Goal: Task Accomplishment & Management: Complete application form

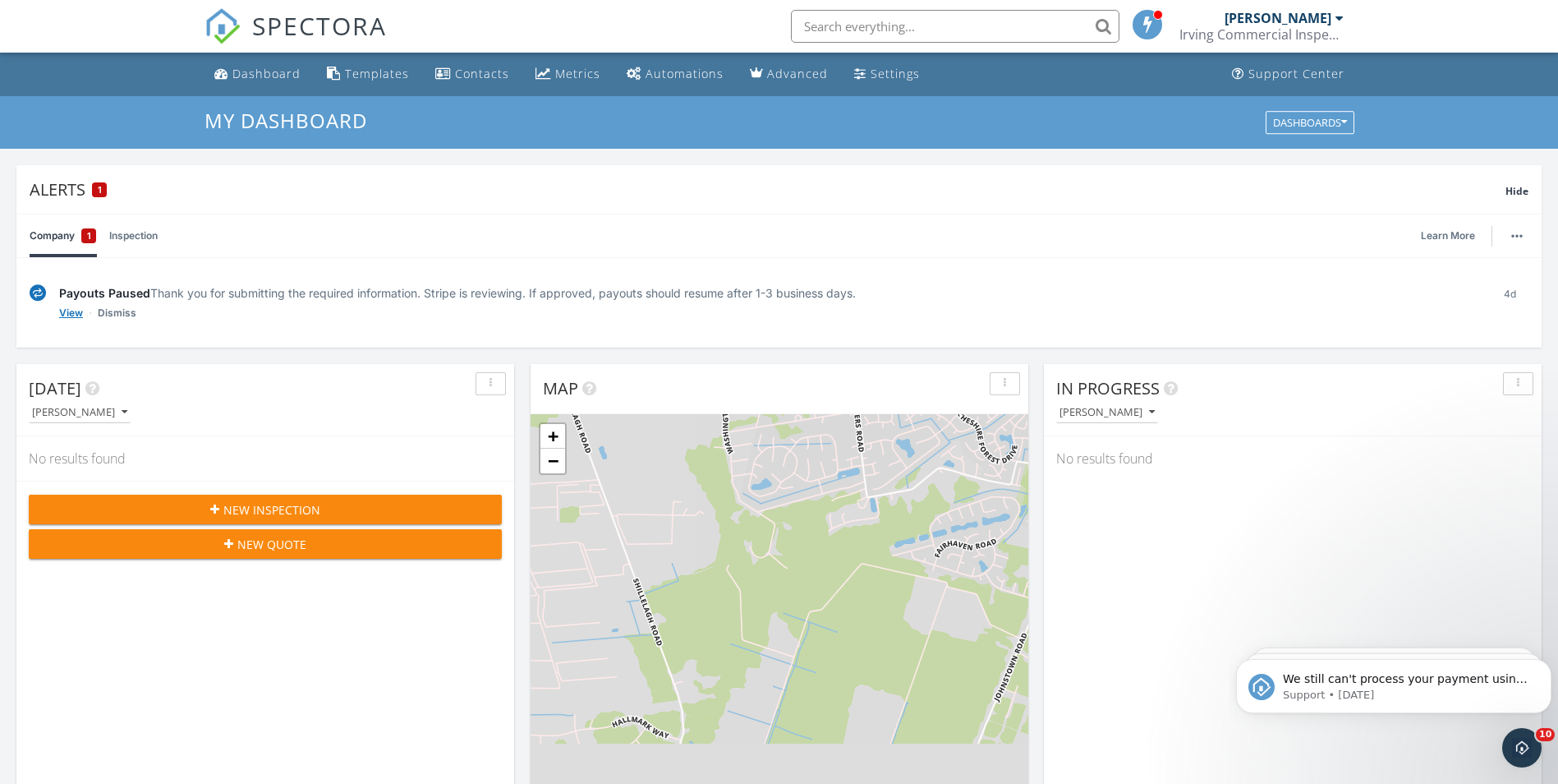
click at [62, 311] on link "View" at bounding box center [70, 313] width 23 height 17
click at [1435, 684] on span "We still can't process your payment using your card XXXX4776 (exp. 2027-3). If …" at bounding box center [1405, 718] width 245 height 95
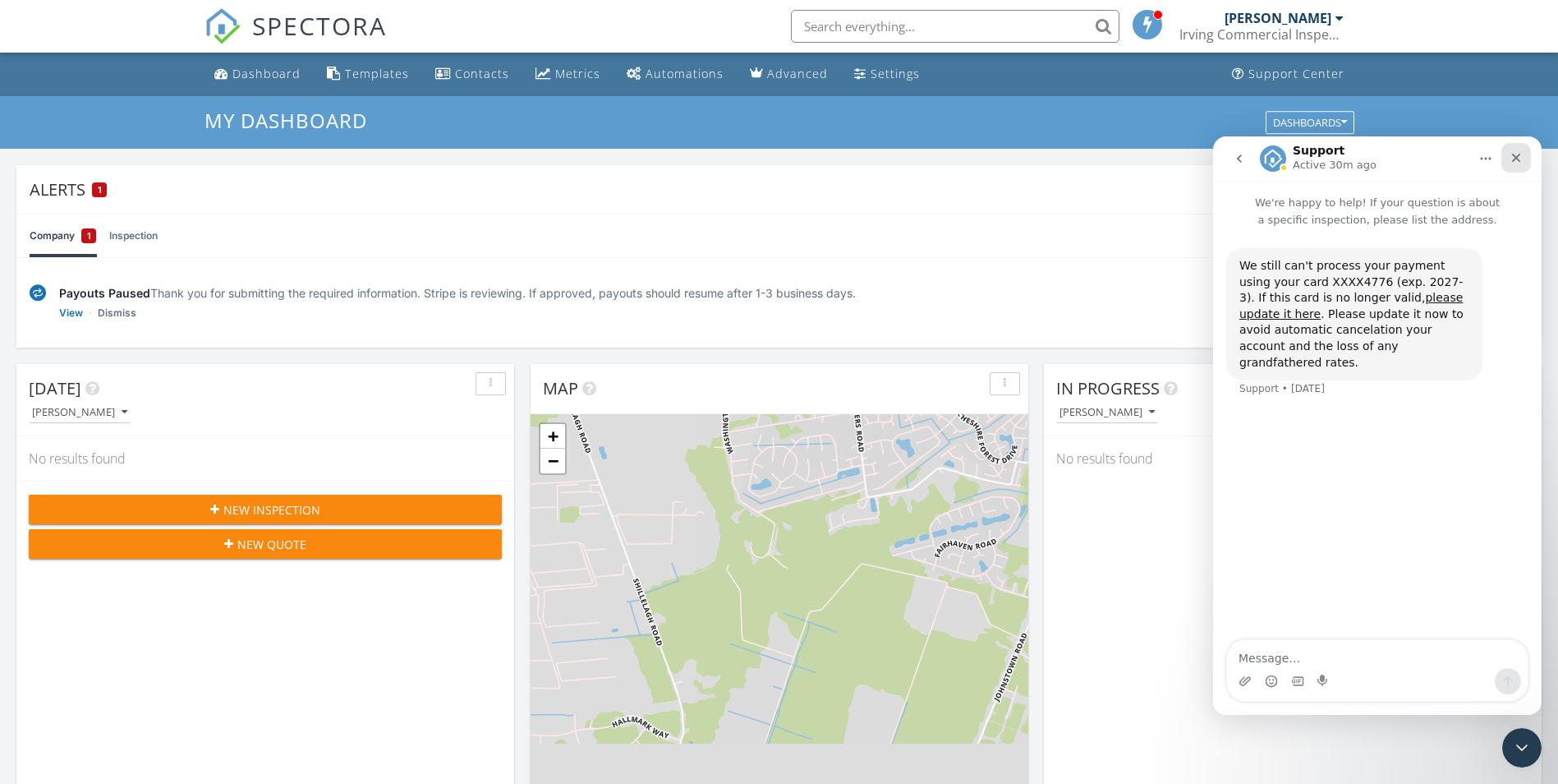
click at [1518, 153] on icon "Close" at bounding box center [1517, 158] width 13 height 13
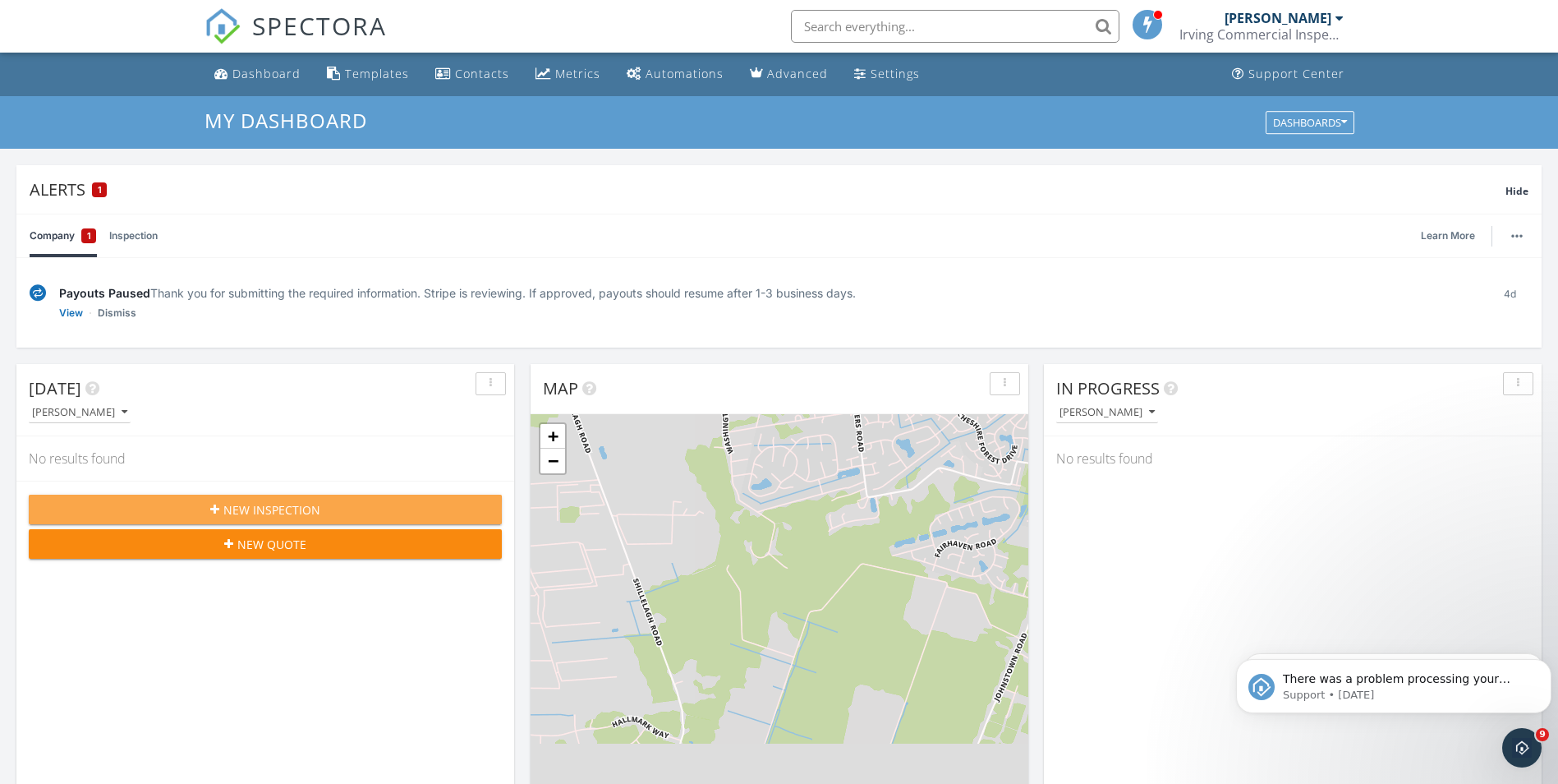
click at [206, 512] on div "New Inspection" at bounding box center [265, 509] width 446 height 17
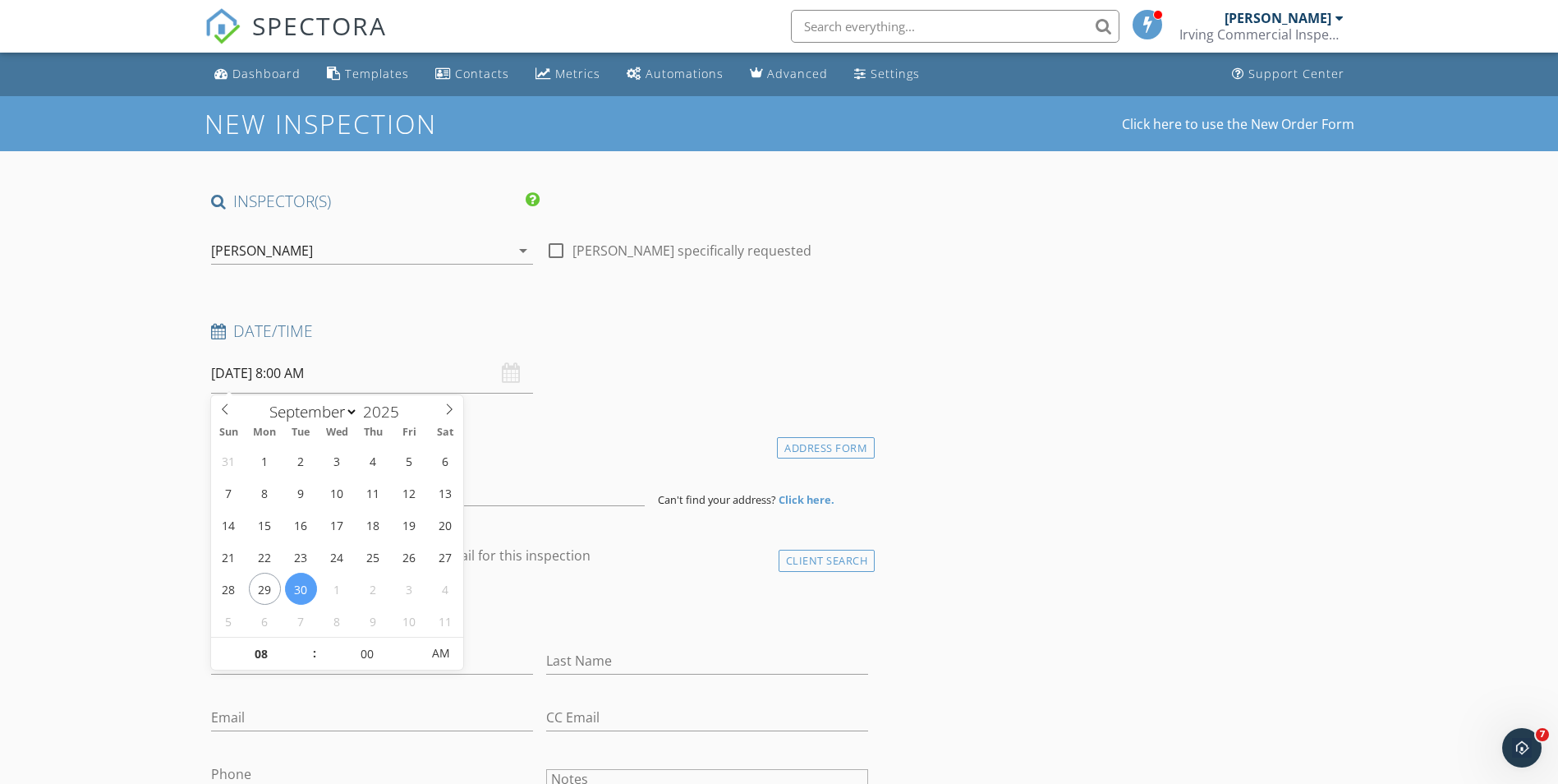
click at [375, 373] on input "09/30/2025 8:00 AM" at bounding box center [371, 373] width 322 height 40
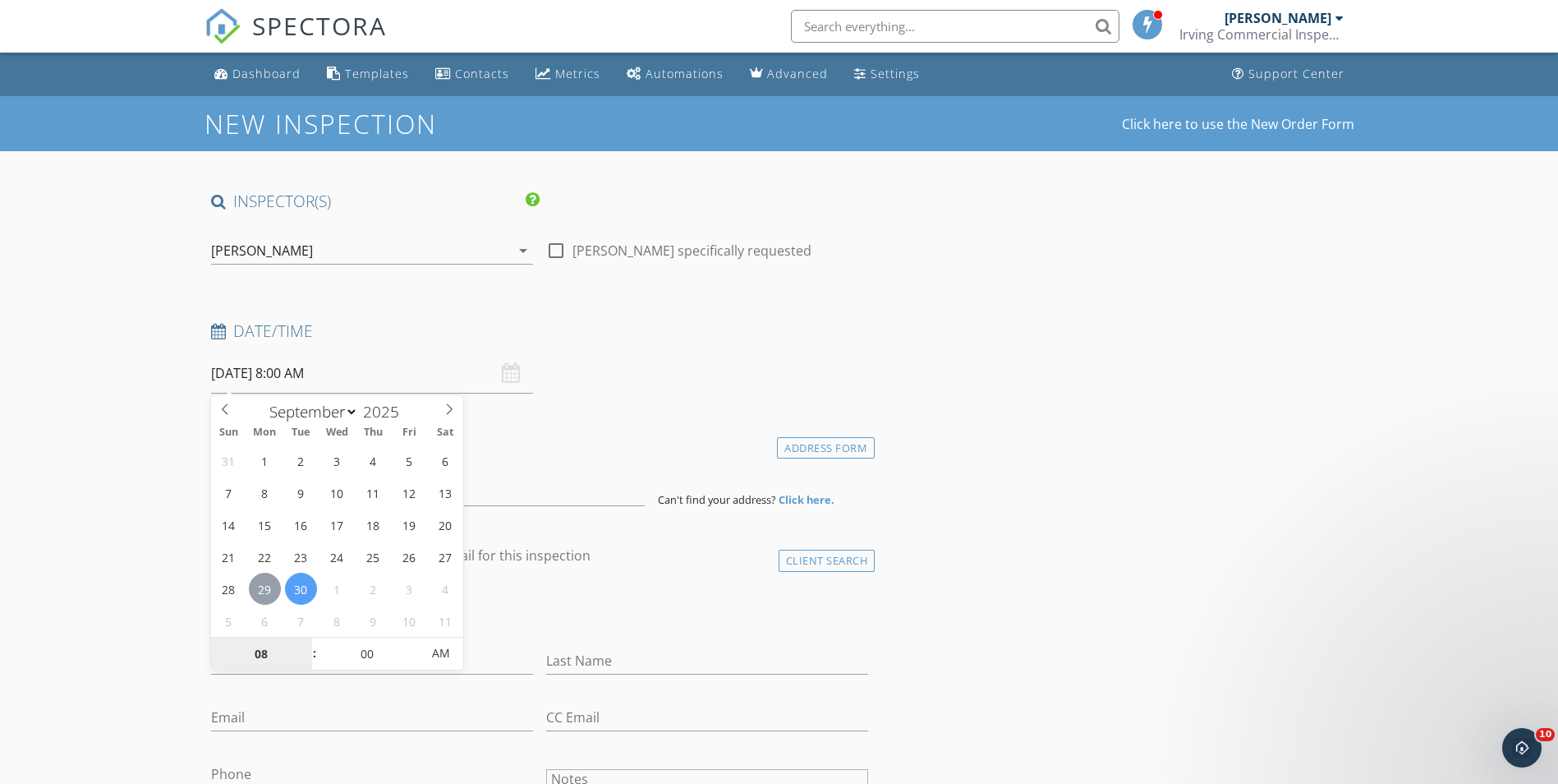
type input "09/29/2025 8:00 AM"
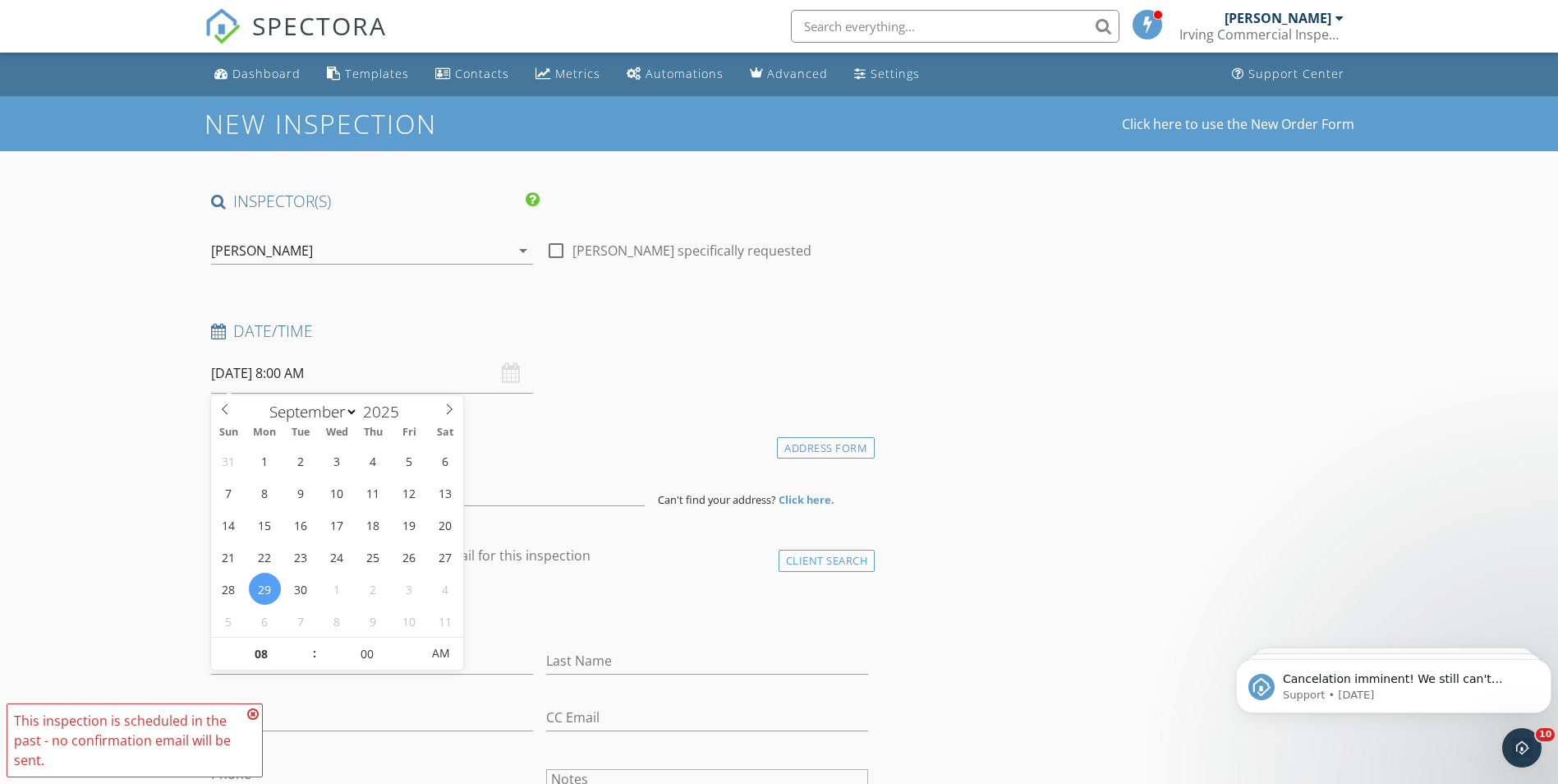
click at [355, 372] on input "09/29/2025 8:00 AM" at bounding box center [371, 373] width 322 height 40
type input "09"
type input "09/29/2025 9:00 AM"
click at [304, 640] on span at bounding box center [307, 646] width 11 height 17
type input "10"
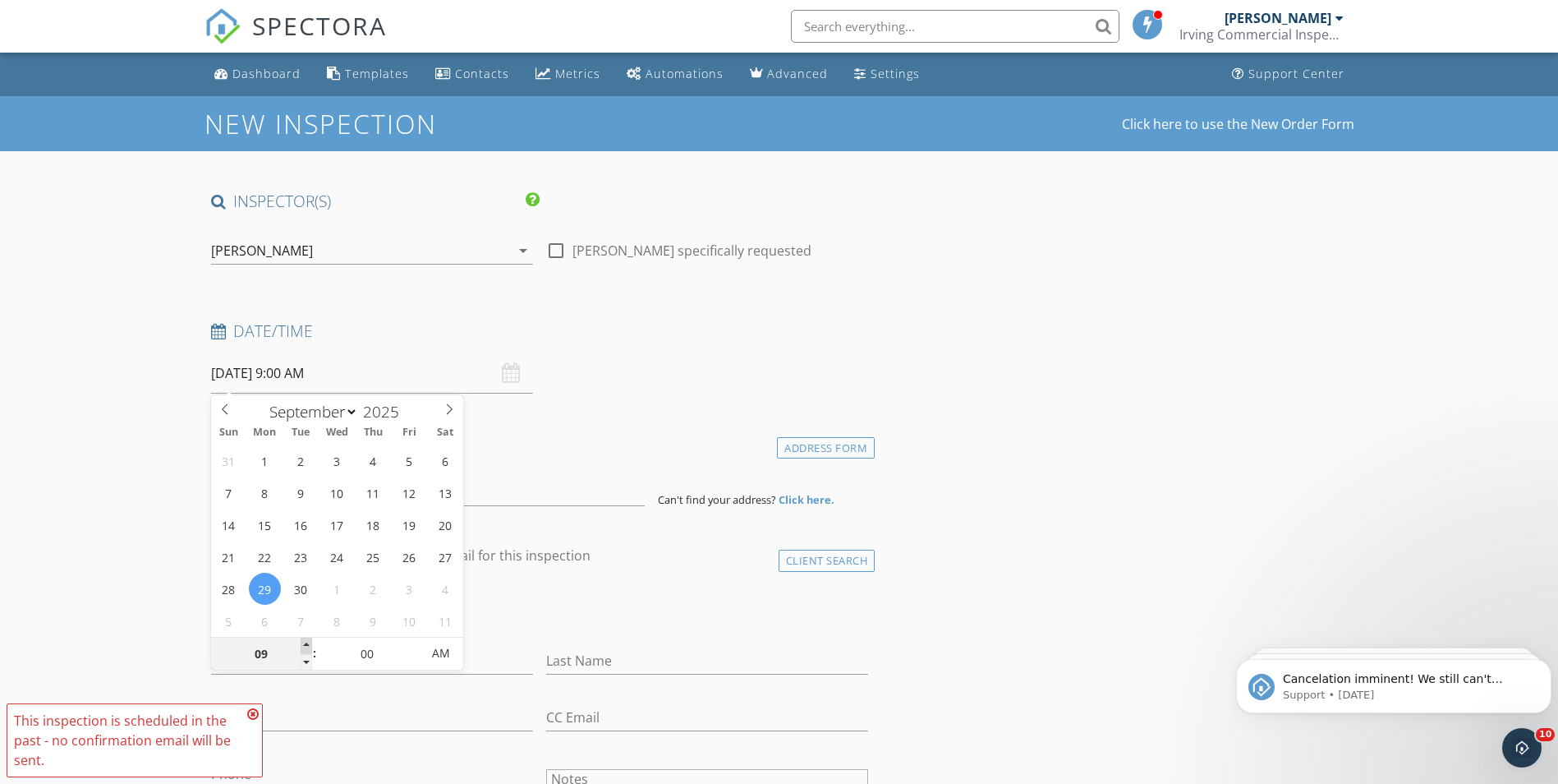
type input "09/29/2025 10:00 AM"
click at [305, 640] on span at bounding box center [307, 646] width 11 height 17
type input "11"
type input "09/29/2025 11:00 AM"
click at [308, 640] on span at bounding box center [307, 646] width 11 height 17
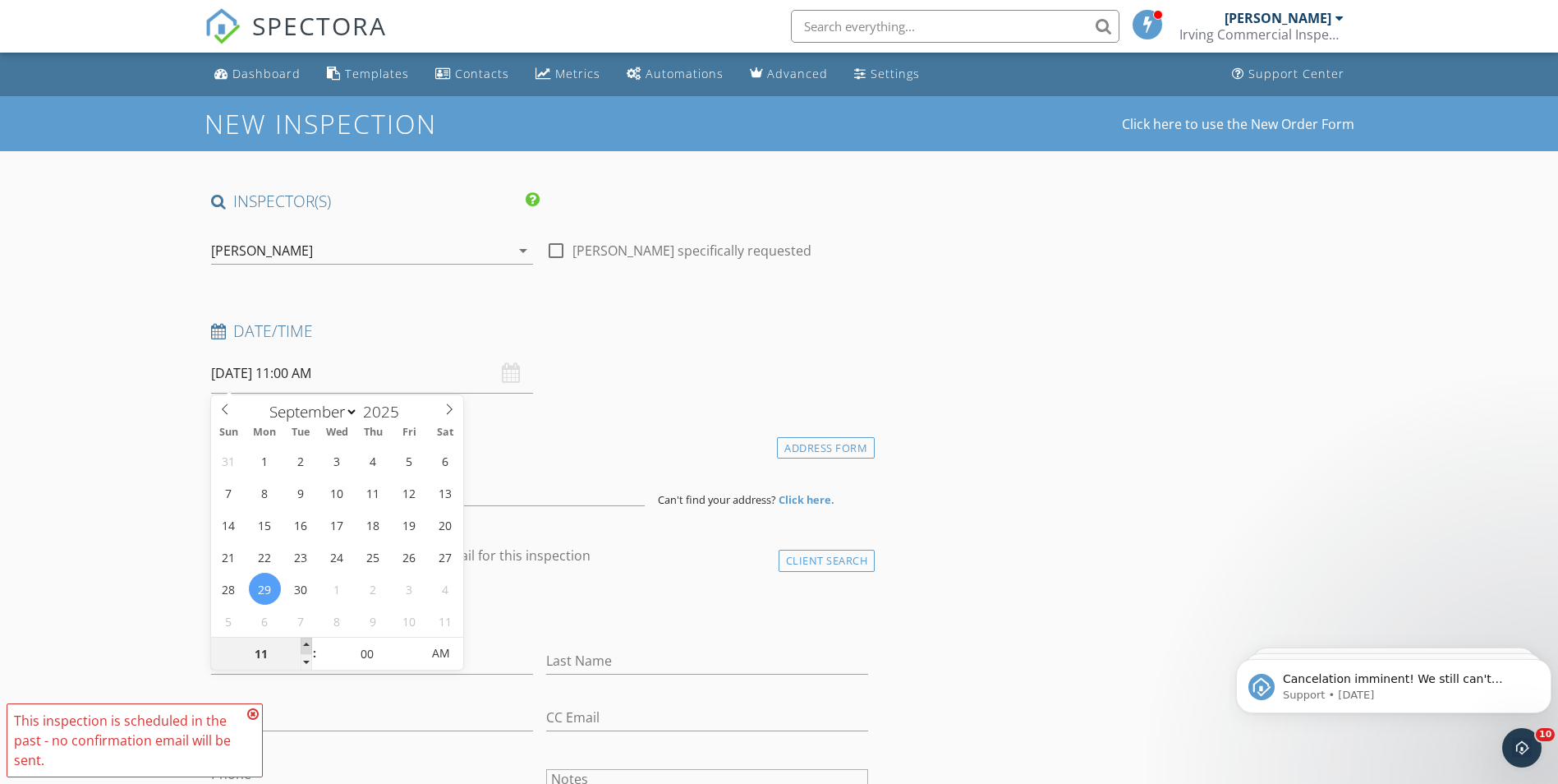
type input "12"
type input "09/29/2025 12:00 PM"
click at [308, 640] on span at bounding box center [307, 646] width 11 height 17
type input "01"
type input "09/29/2025 1:00 PM"
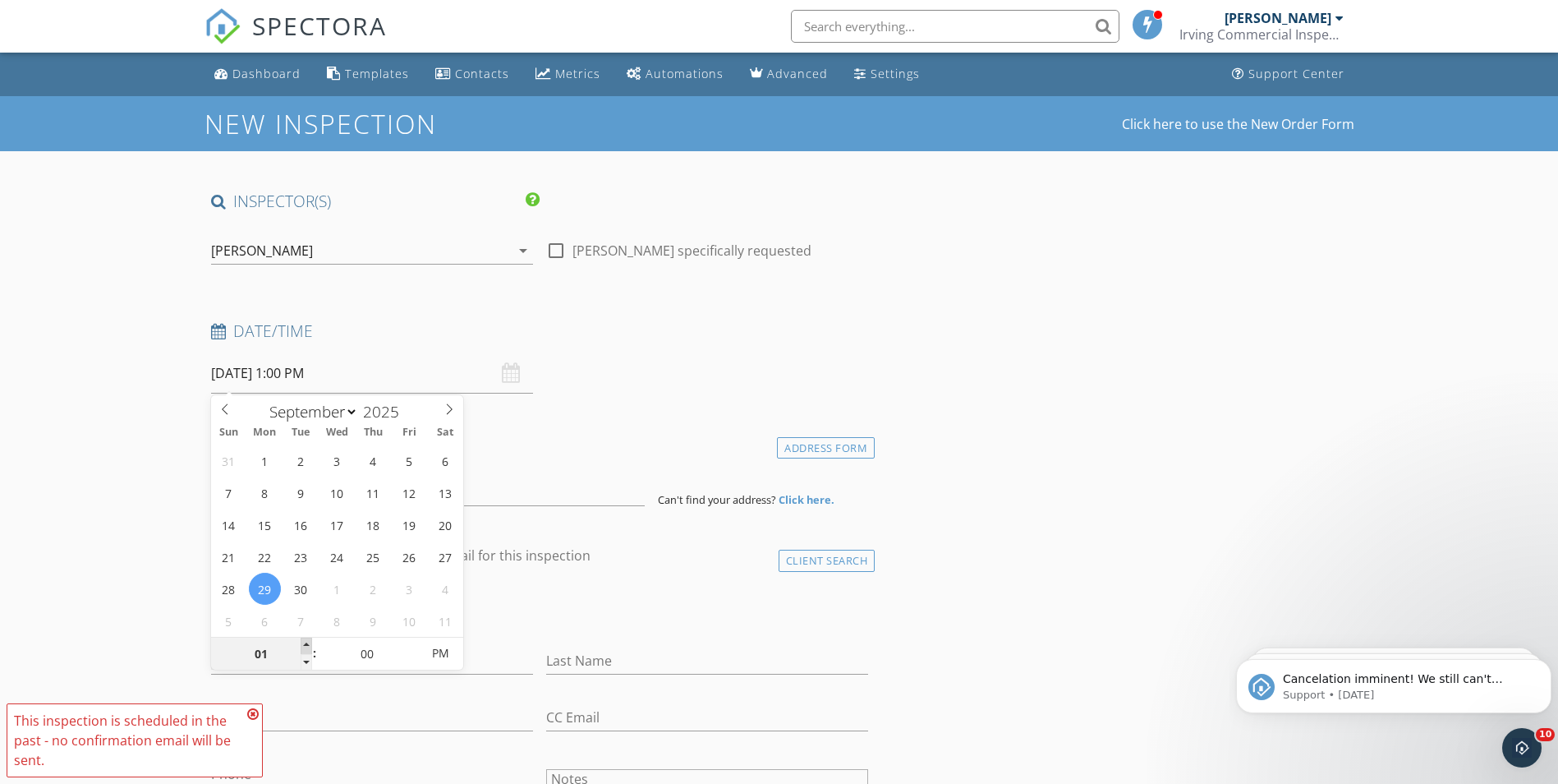
click at [308, 640] on span at bounding box center [307, 646] width 11 height 17
type input "02"
type input "09/29/2025 2:00 PM"
click at [308, 640] on span at bounding box center [307, 646] width 11 height 17
type input "03"
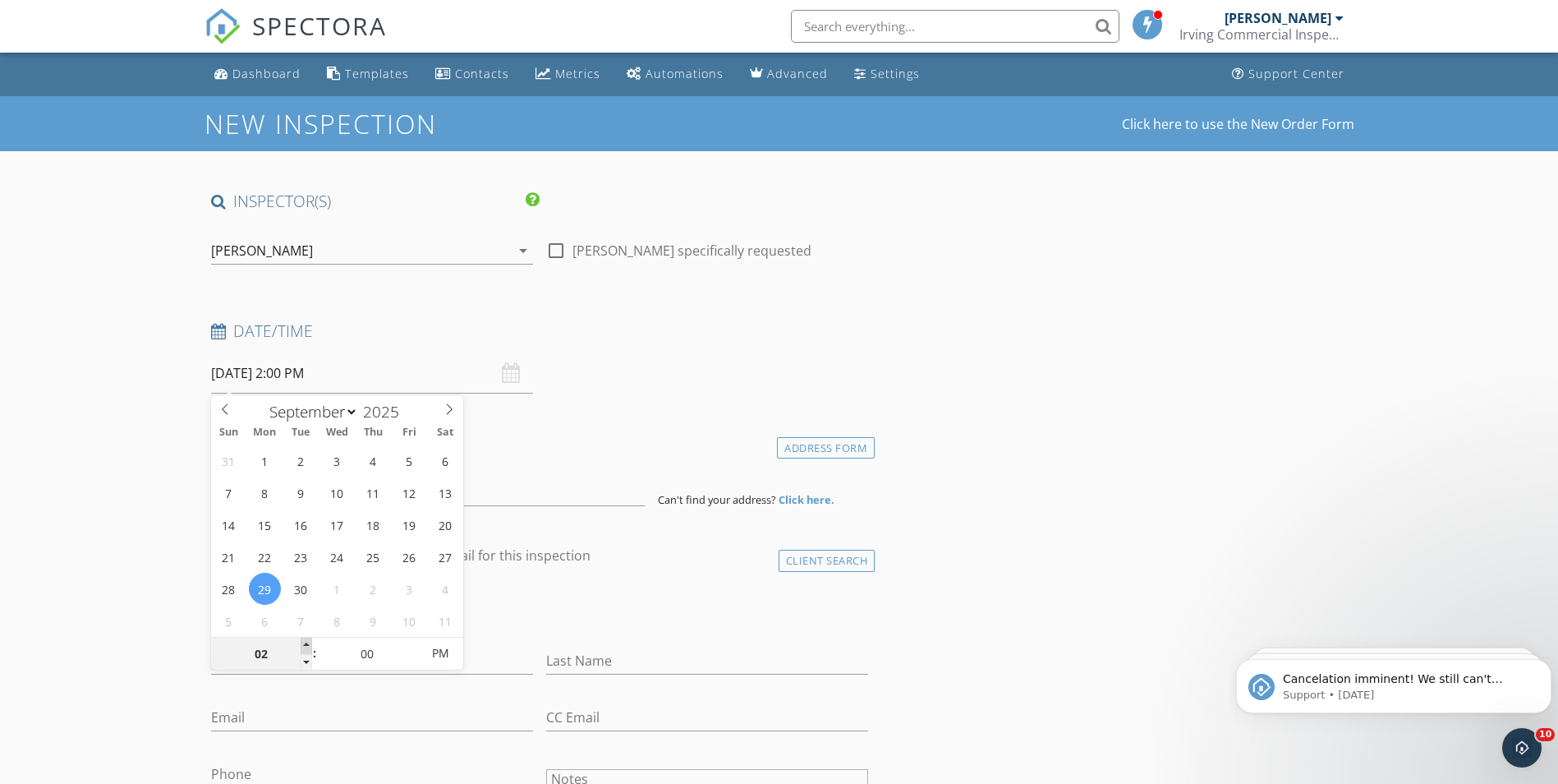
type input "[DATE] 3:00 PM"
click at [308, 640] on span at bounding box center [307, 646] width 11 height 17
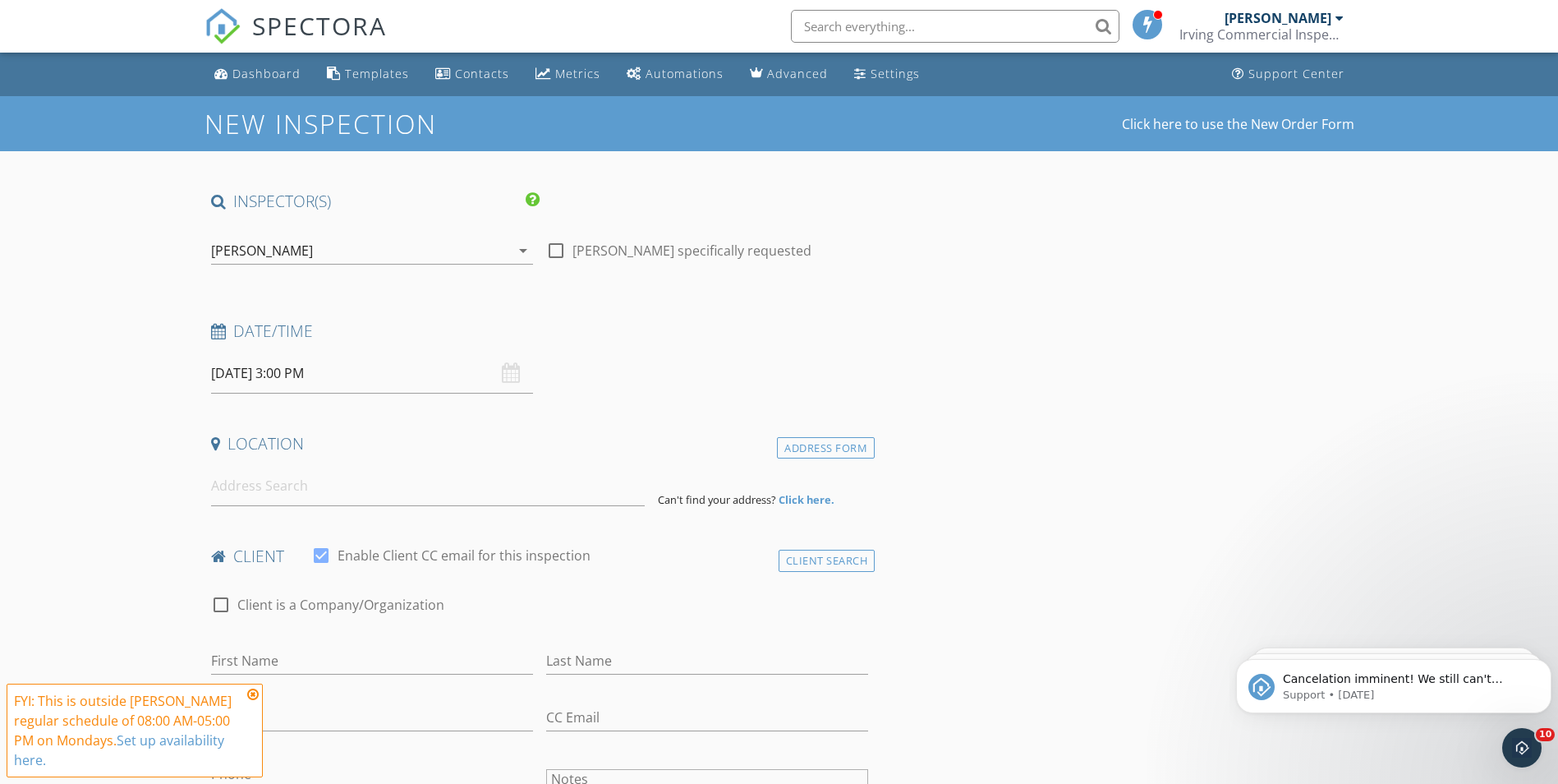
click at [252, 696] on icon at bounding box center [253, 694] width 11 height 13
click at [230, 486] on input at bounding box center [428, 486] width 433 height 40
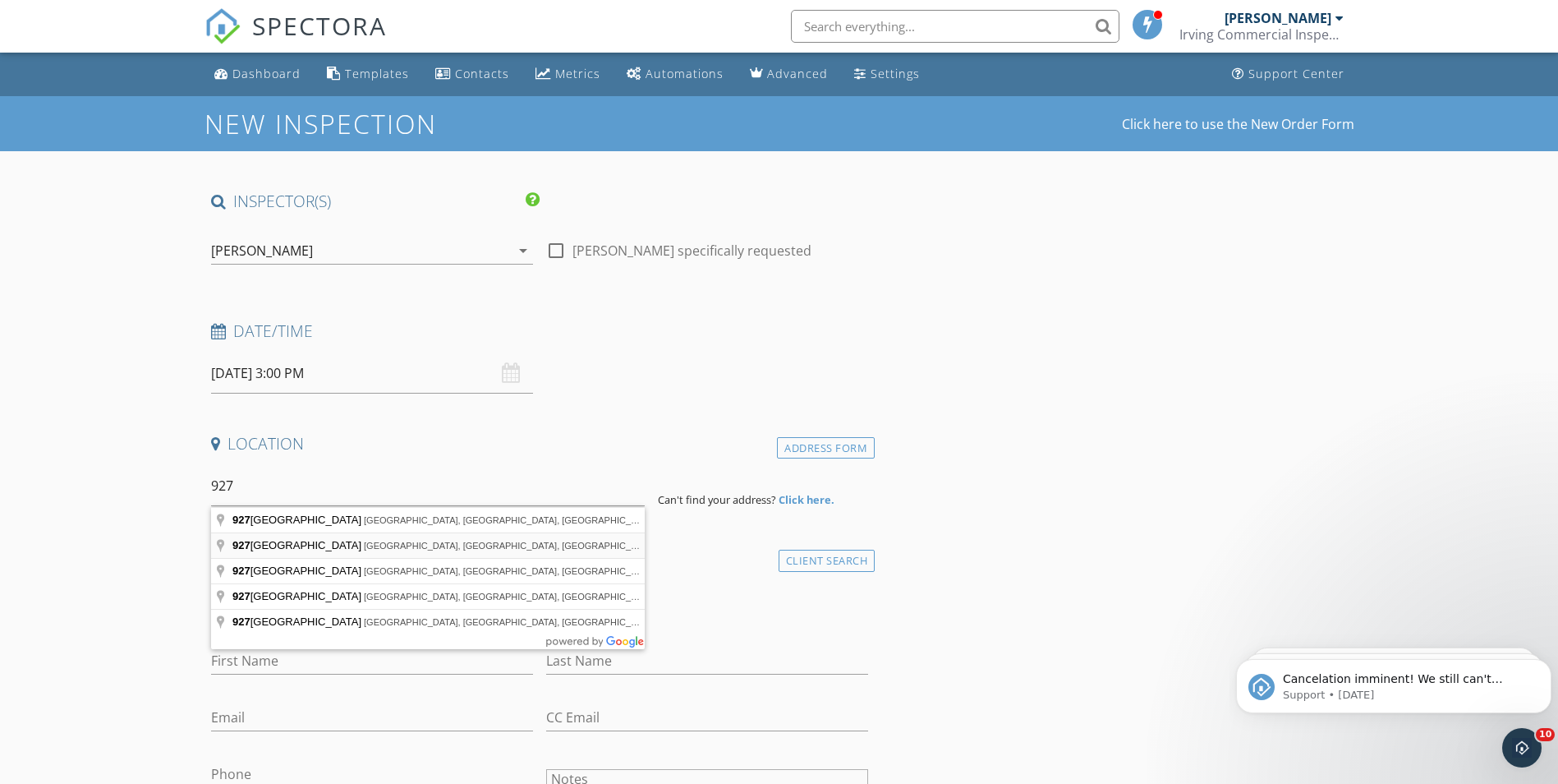
type input "927 Battlefield Boulevard North, Chesapeake, VA, USA"
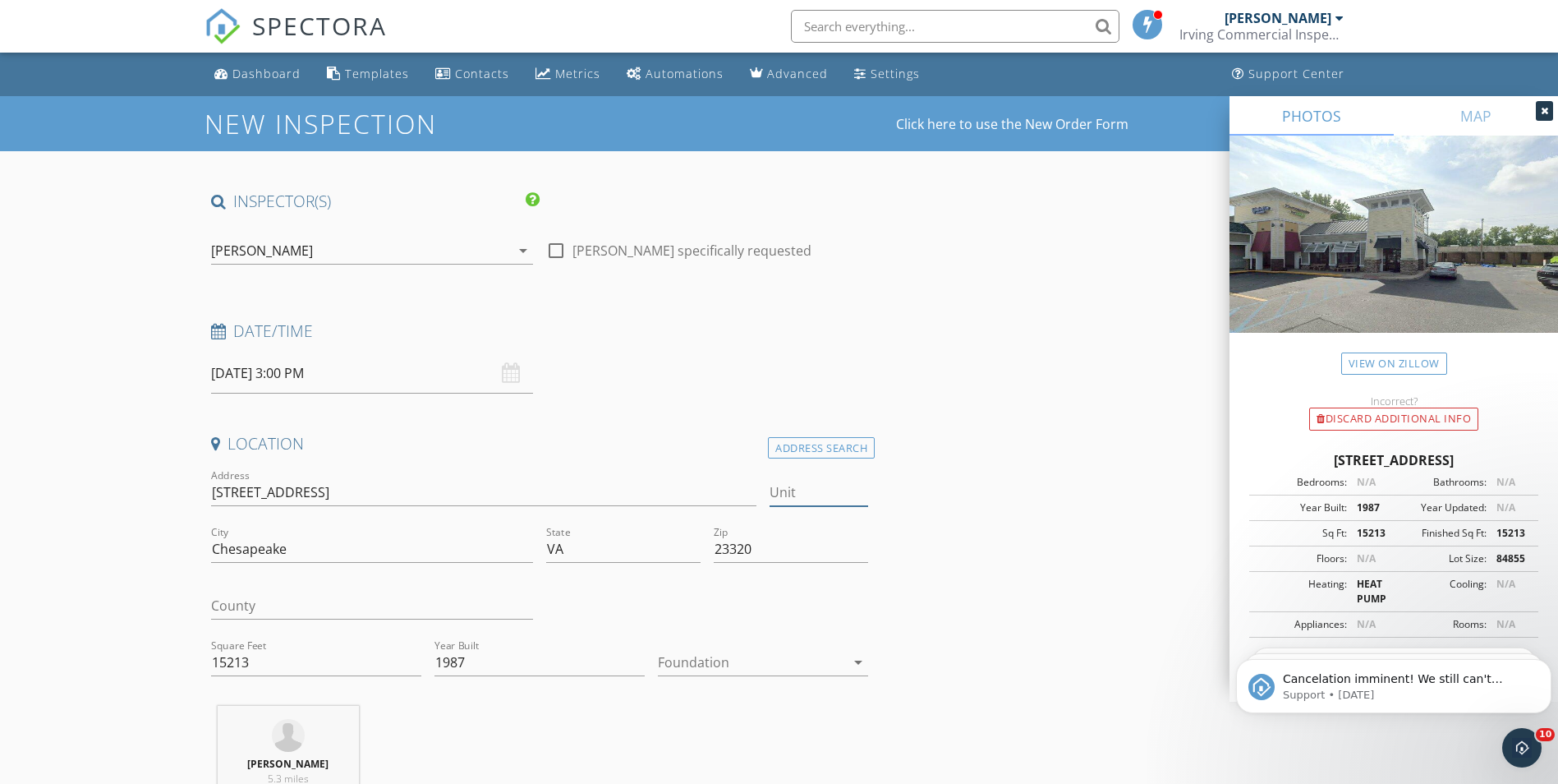
click at [820, 495] on input "Unit" at bounding box center [819, 492] width 98 height 27
type input "300"
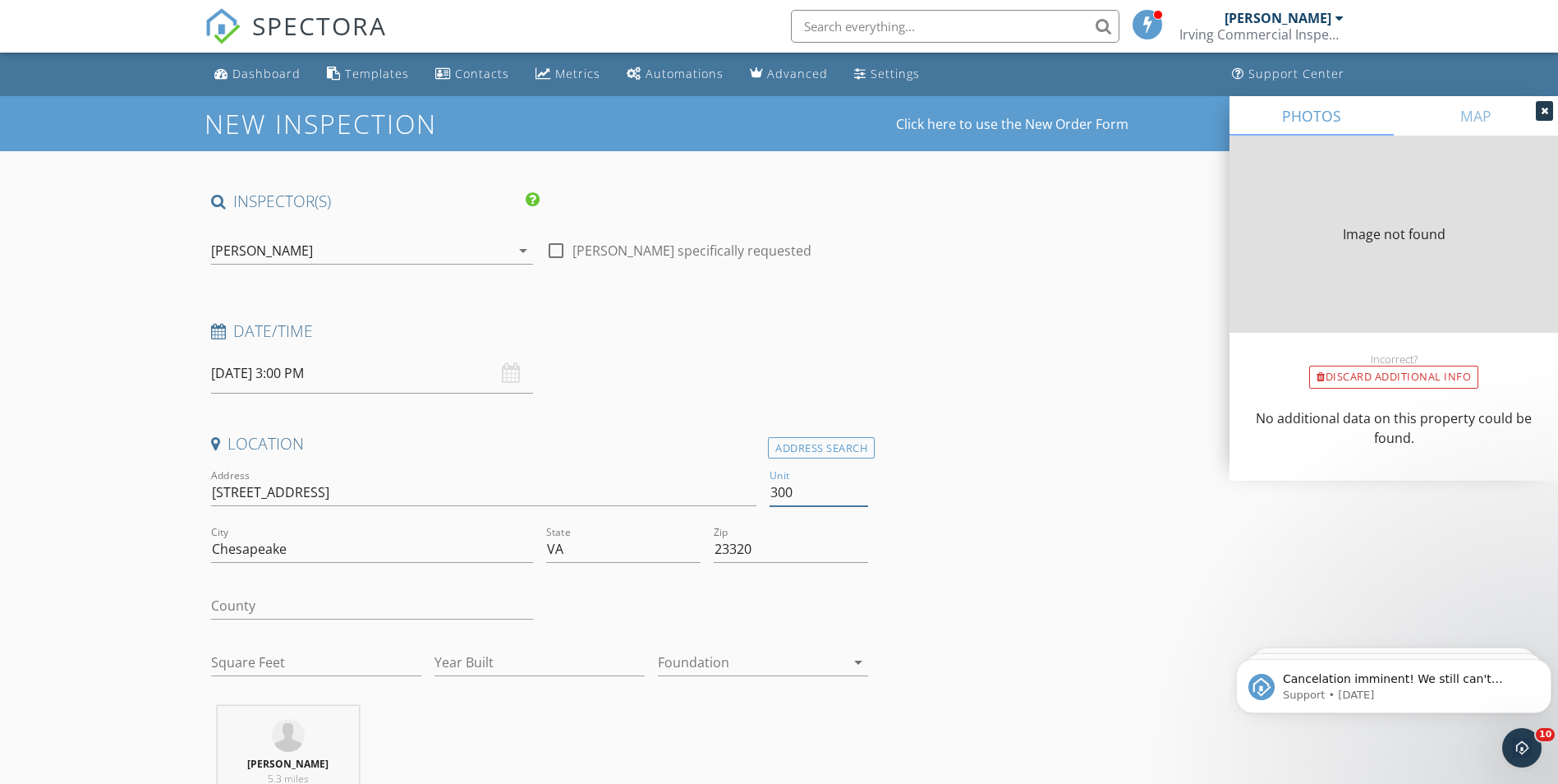
type input "15213"
type input "1987"
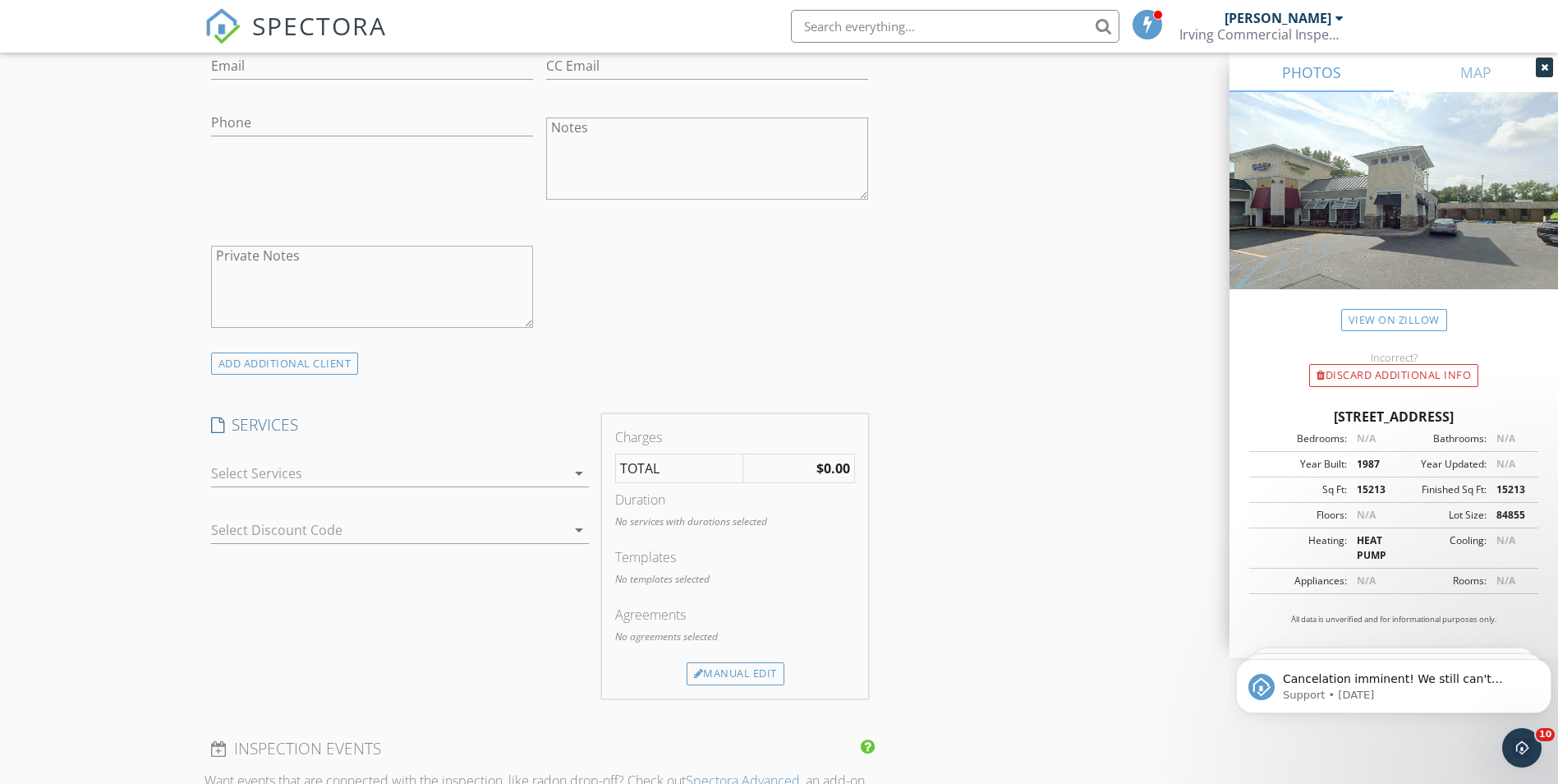
scroll to position [1068, 0]
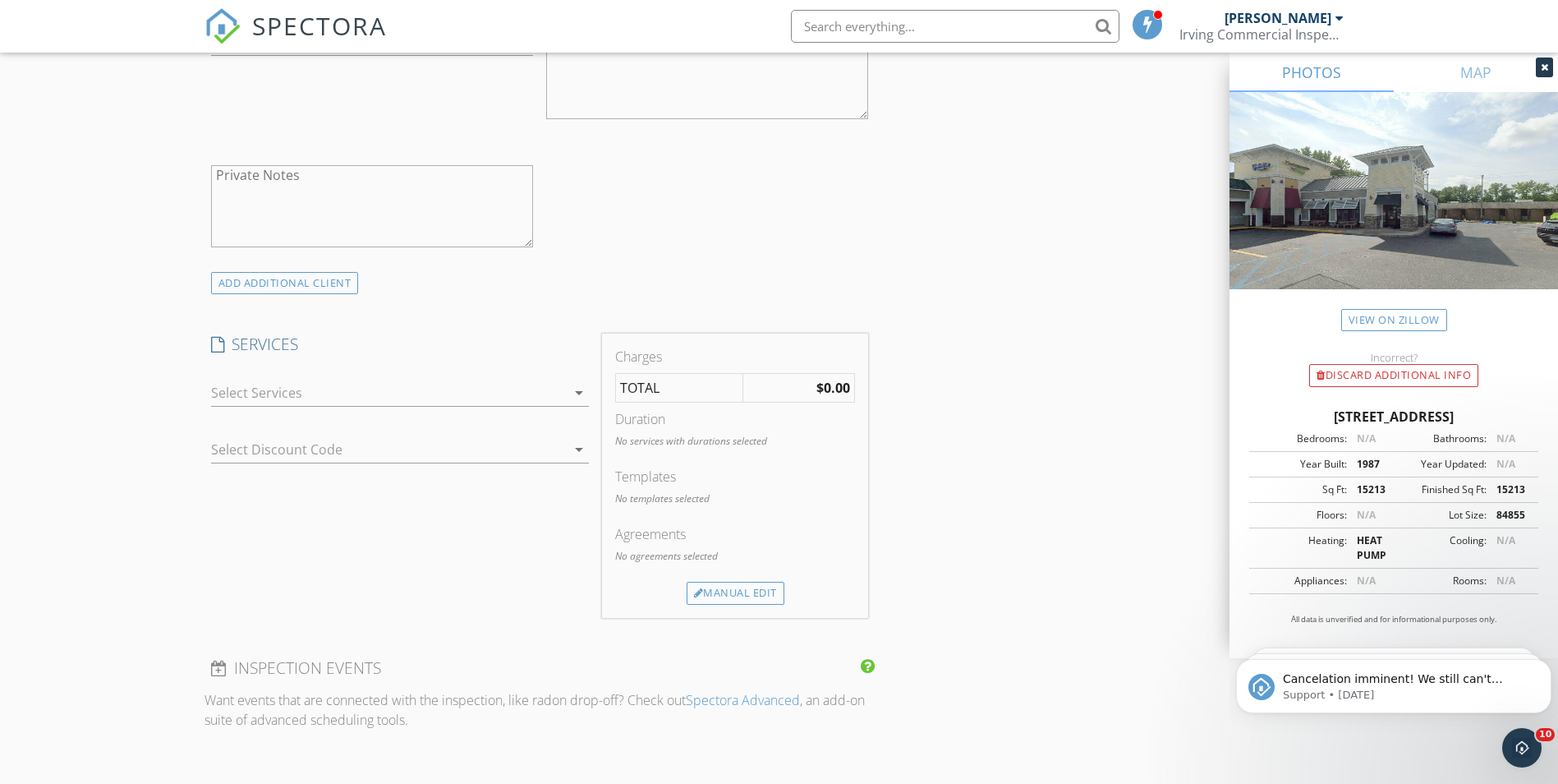
type input "300"
click at [572, 394] on icon "arrow_drop_down" at bounding box center [579, 392] width 20 height 20
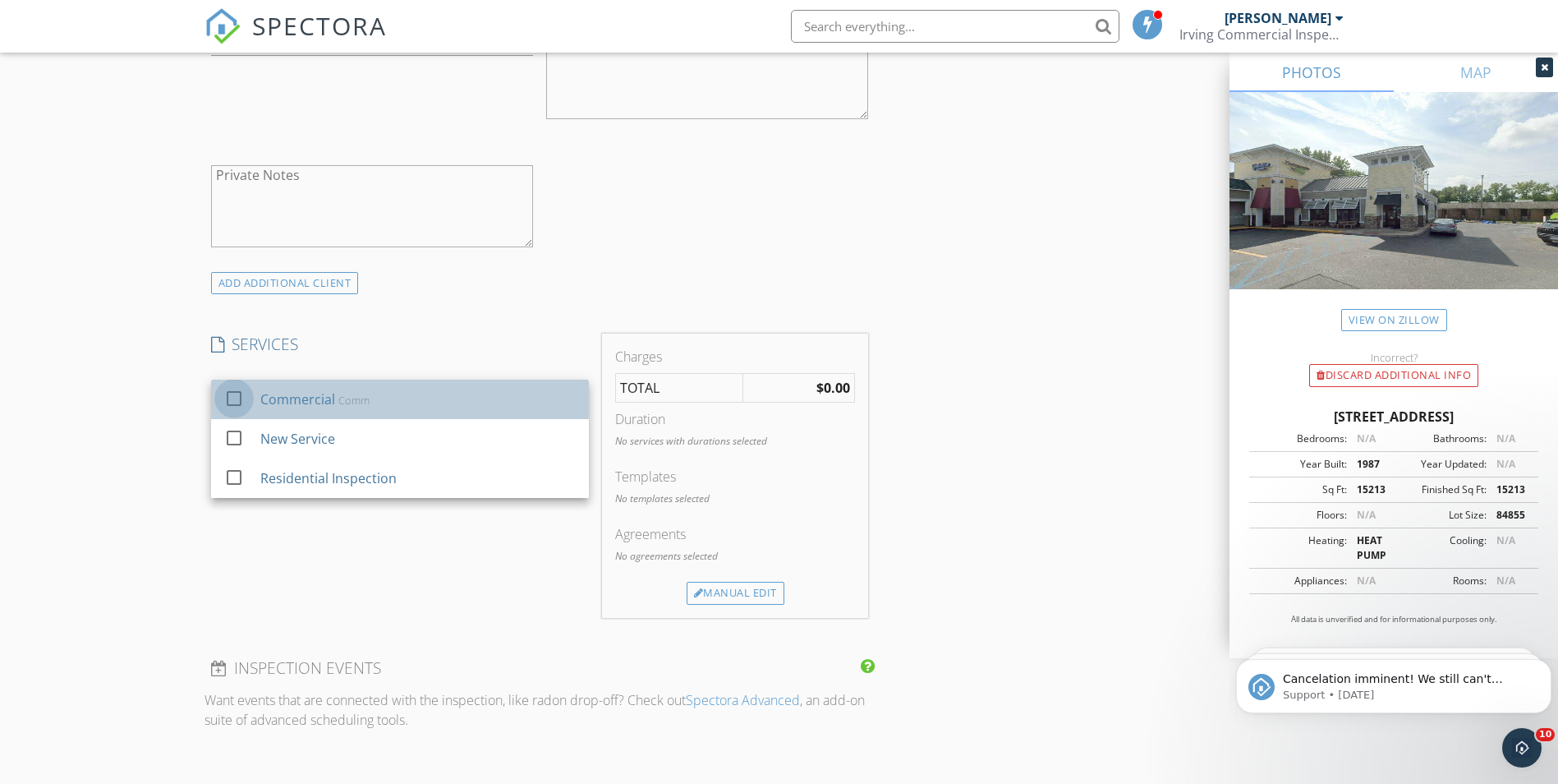
click at [228, 395] on div at bounding box center [234, 399] width 28 height 28
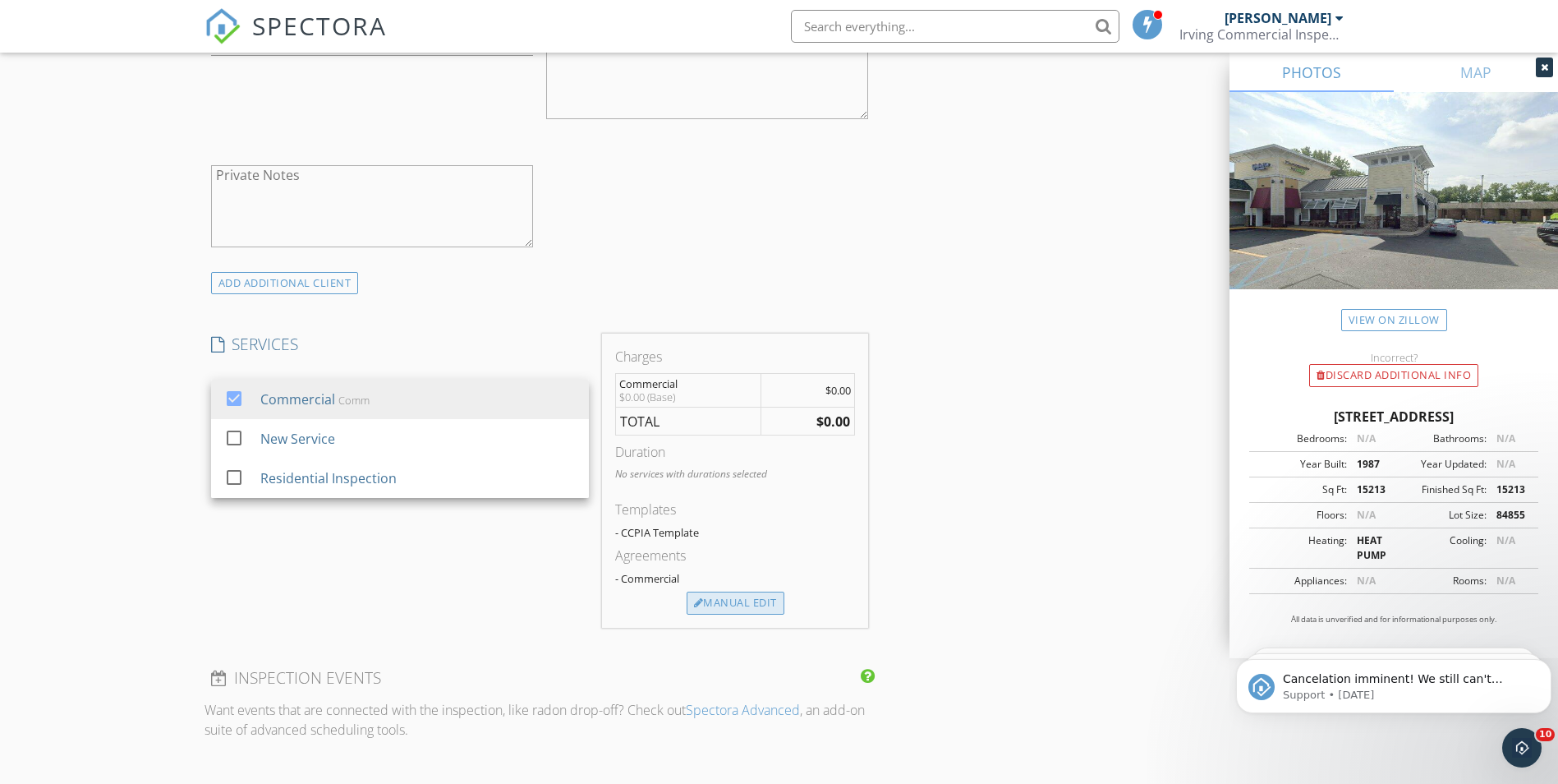
click at [720, 600] on div "Manual Edit" at bounding box center [735, 603] width 98 height 23
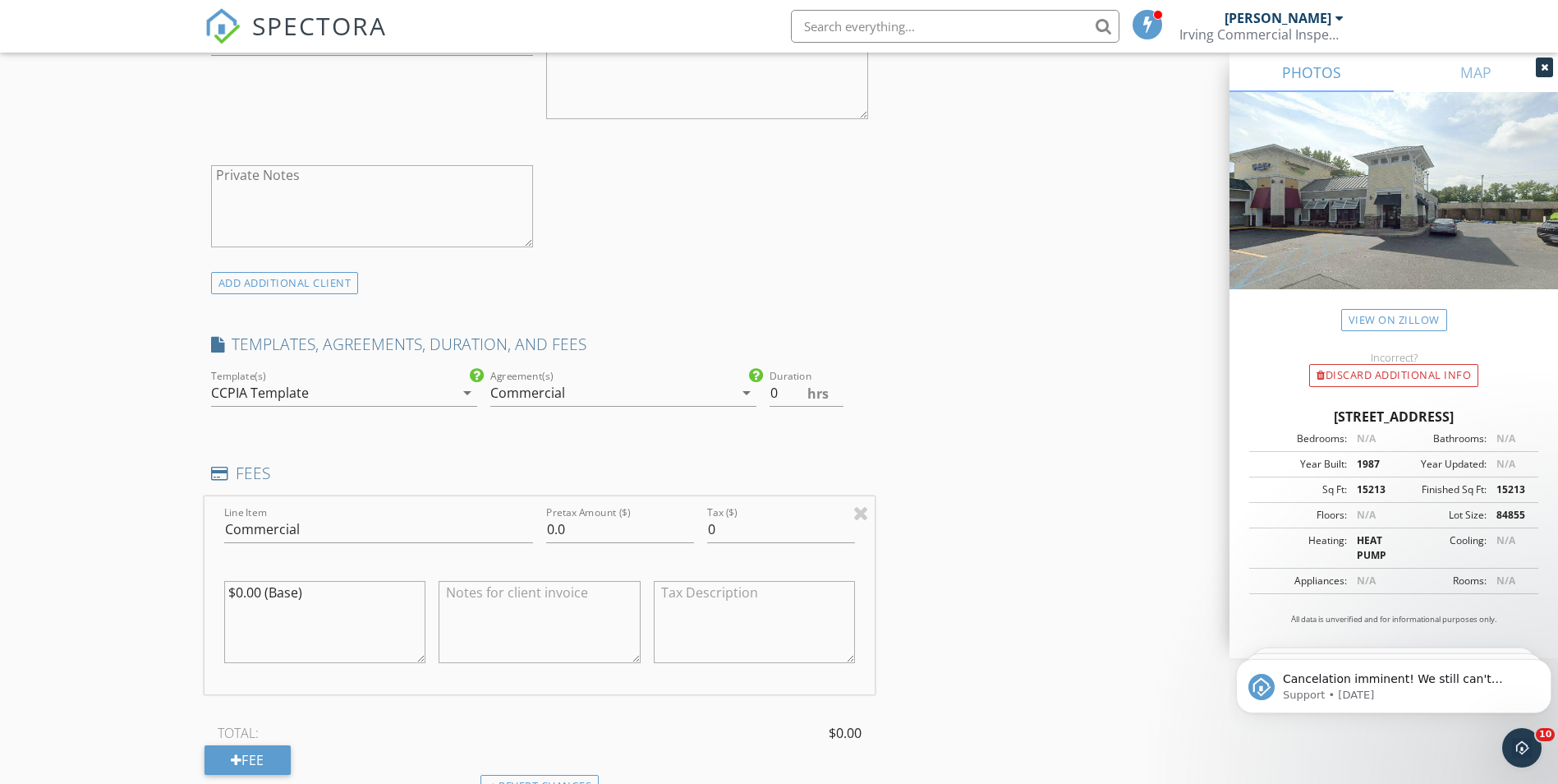
drag, startPoint x: 265, startPoint y: 585, endPoint x: 193, endPoint y: 581, distance: 72.1
click at [193, 581] on div "New Inspection Click here to use the New Order Form INSPECTOR(S) check_box GERA…" at bounding box center [779, 532] width 1558 height 3007
click at [229, 595] on textarea "525.00(Base)" at bounding box center [325, 622] width 202 height 83
type textarea "$525.00(Base)"
drag, startPoint x: 588, startPoint y: 525, endPoint x: 488, endPoint y: 526, distance: 100.0
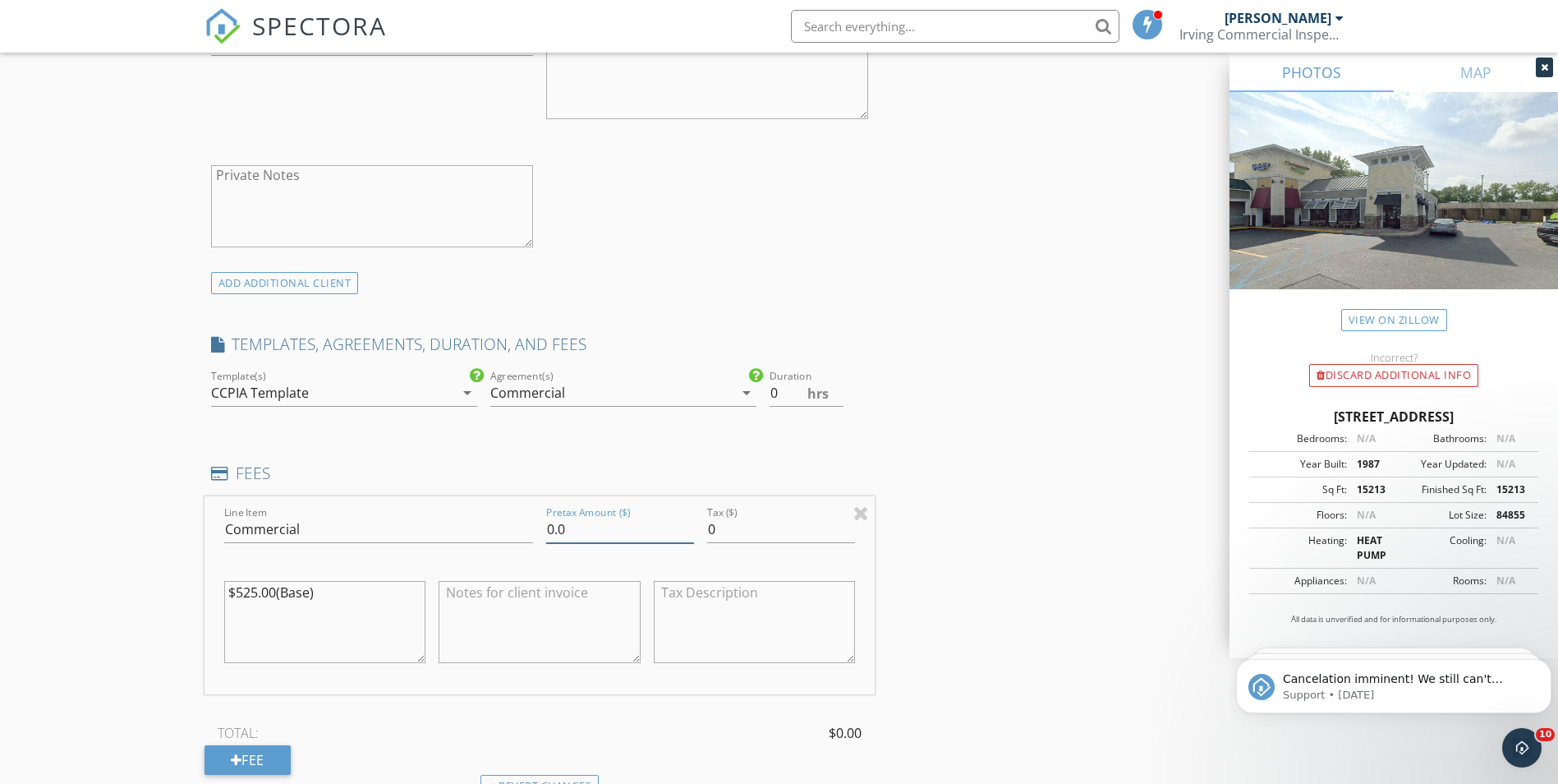
click at [489, 526] on div "Line Item Commercial Pretax Amount ($) 0.0 Tax ($) 0 $525.00(Base)" at bounding box center [540, 595] width 672 height 198
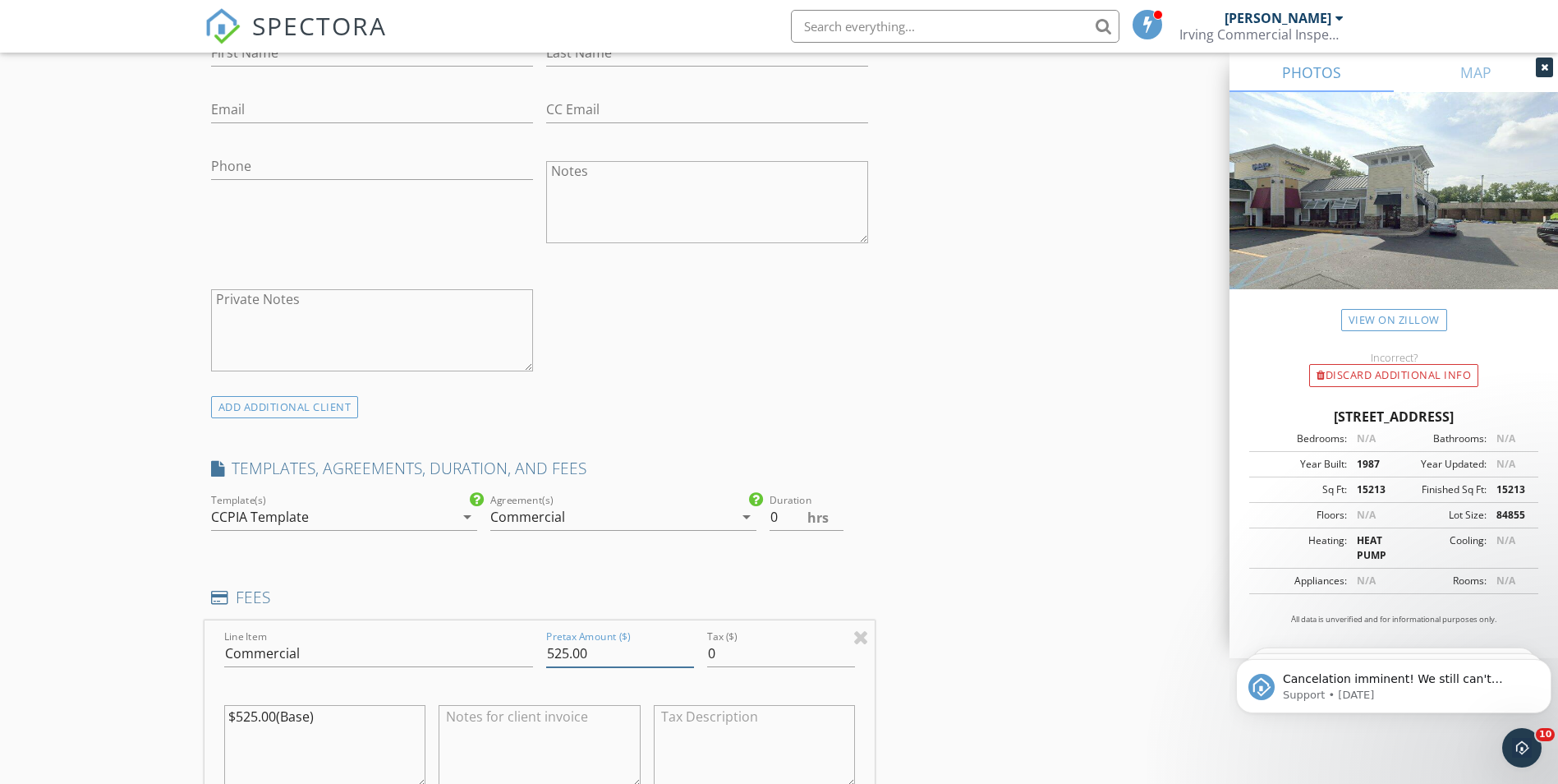
scroll to position [1005, 0]
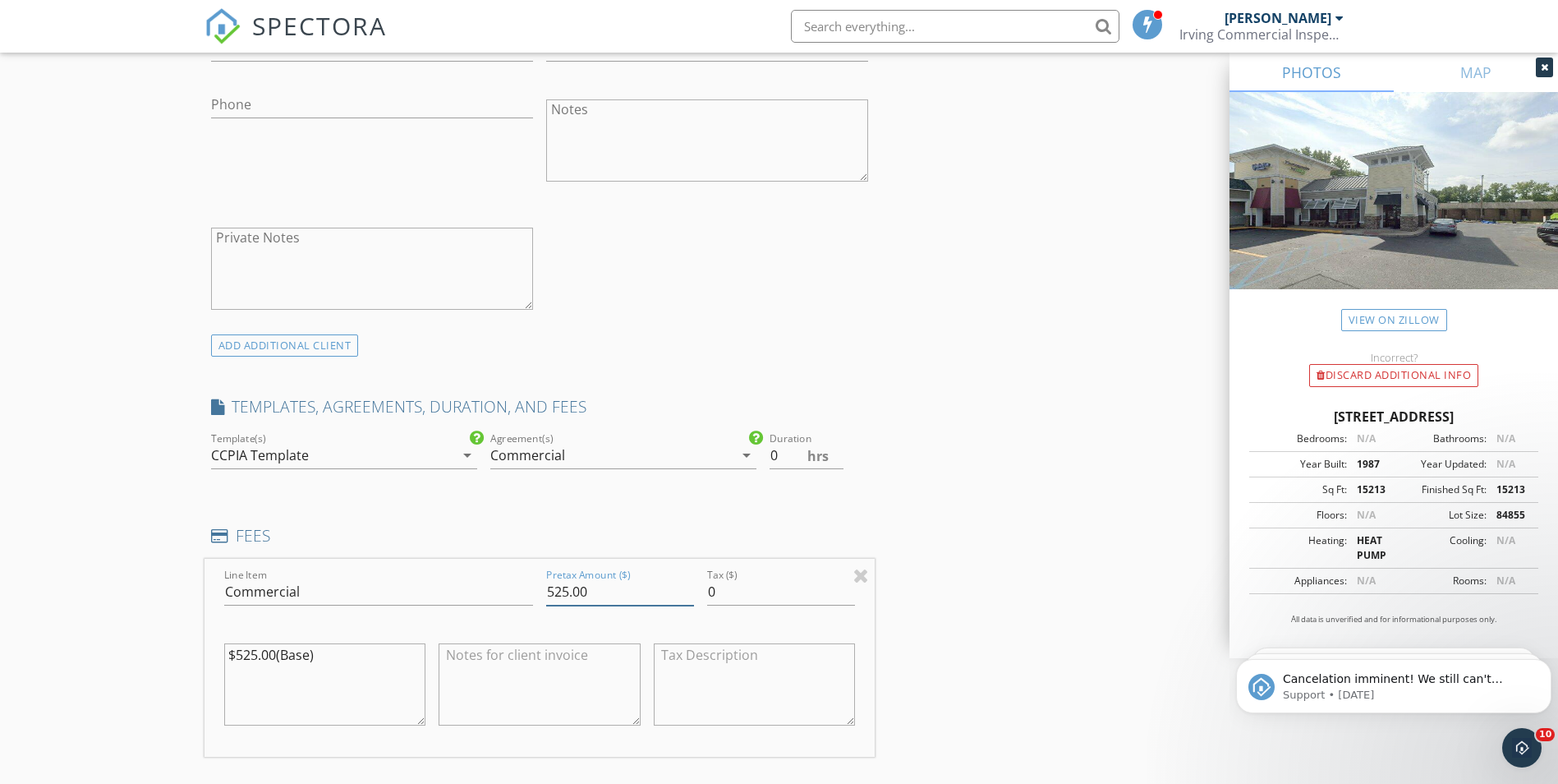
type input "525.00"
click at [466, 455] on icon "arrow_drop_down" at bounding box center [467, 455] width 20 height 20
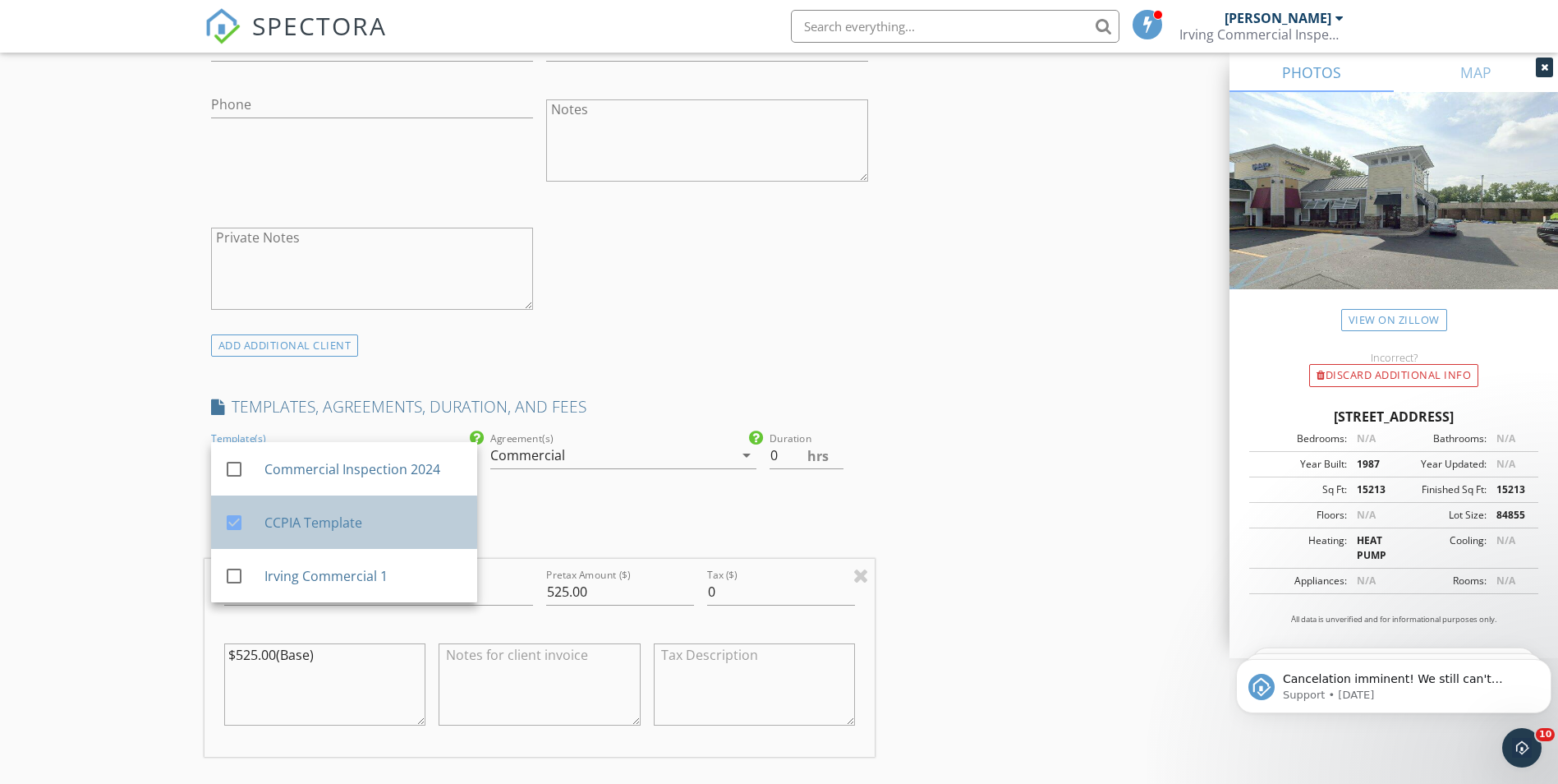
click at [314, 526] on div "CCPIA Template" at bounding box center [363, 522] width 200 height 20
click at [234, 521] on div at bounding box center [234, 522] width 28 height 28
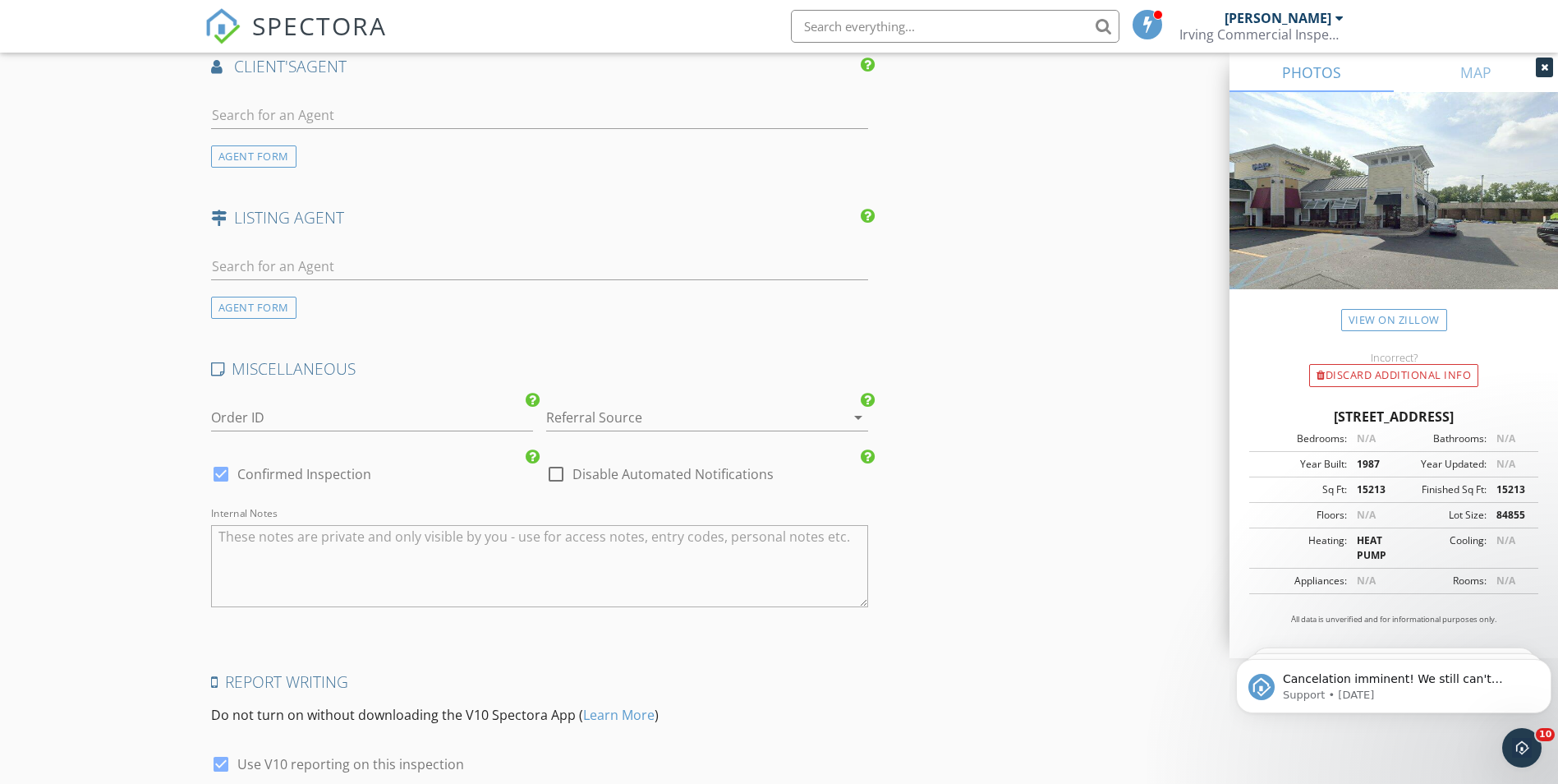
scroll to position [2319, 0]
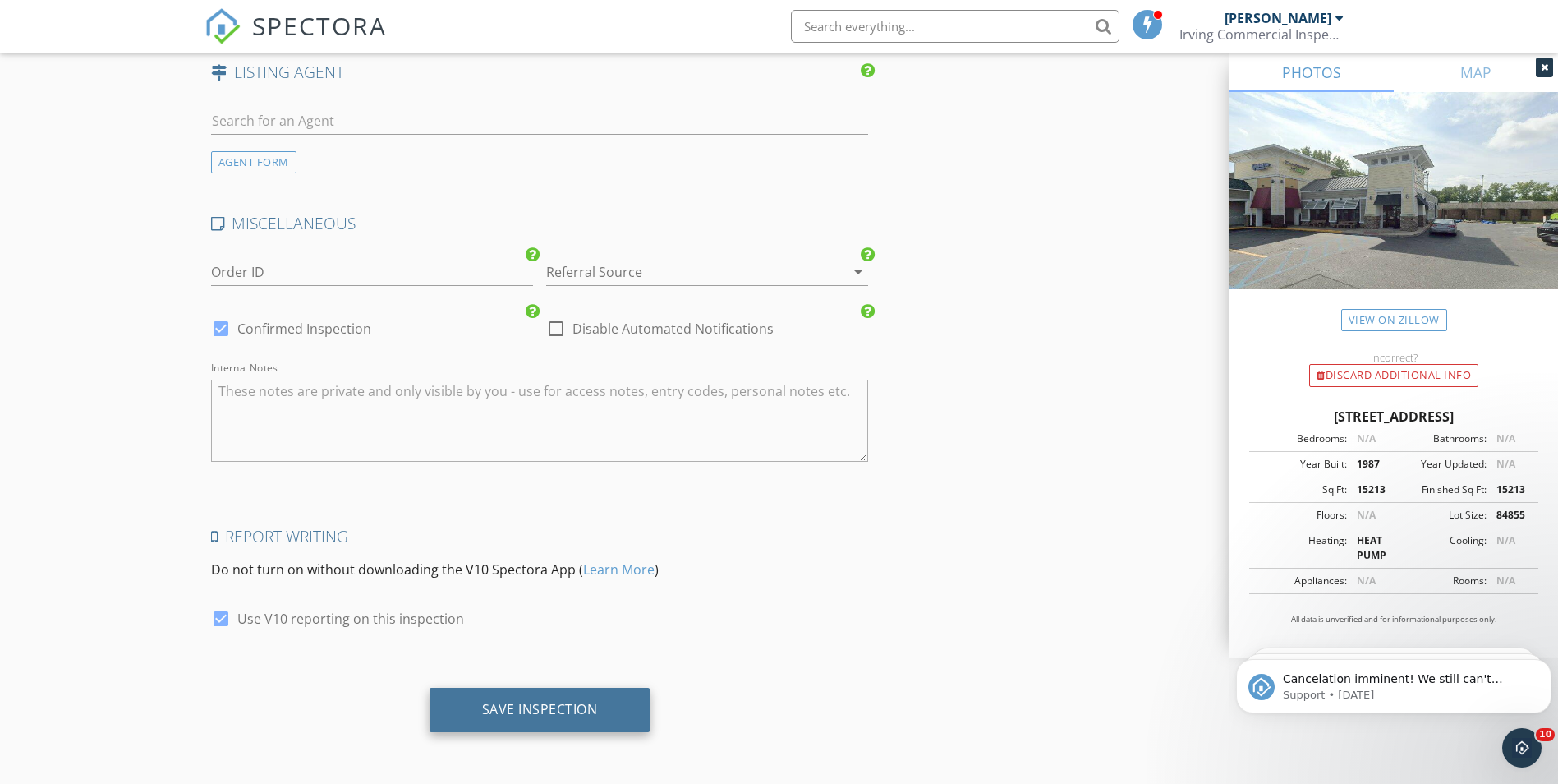
click at [499, 717] on div "Save Inspection" at bounding box center [540, 709] width 221 height 44
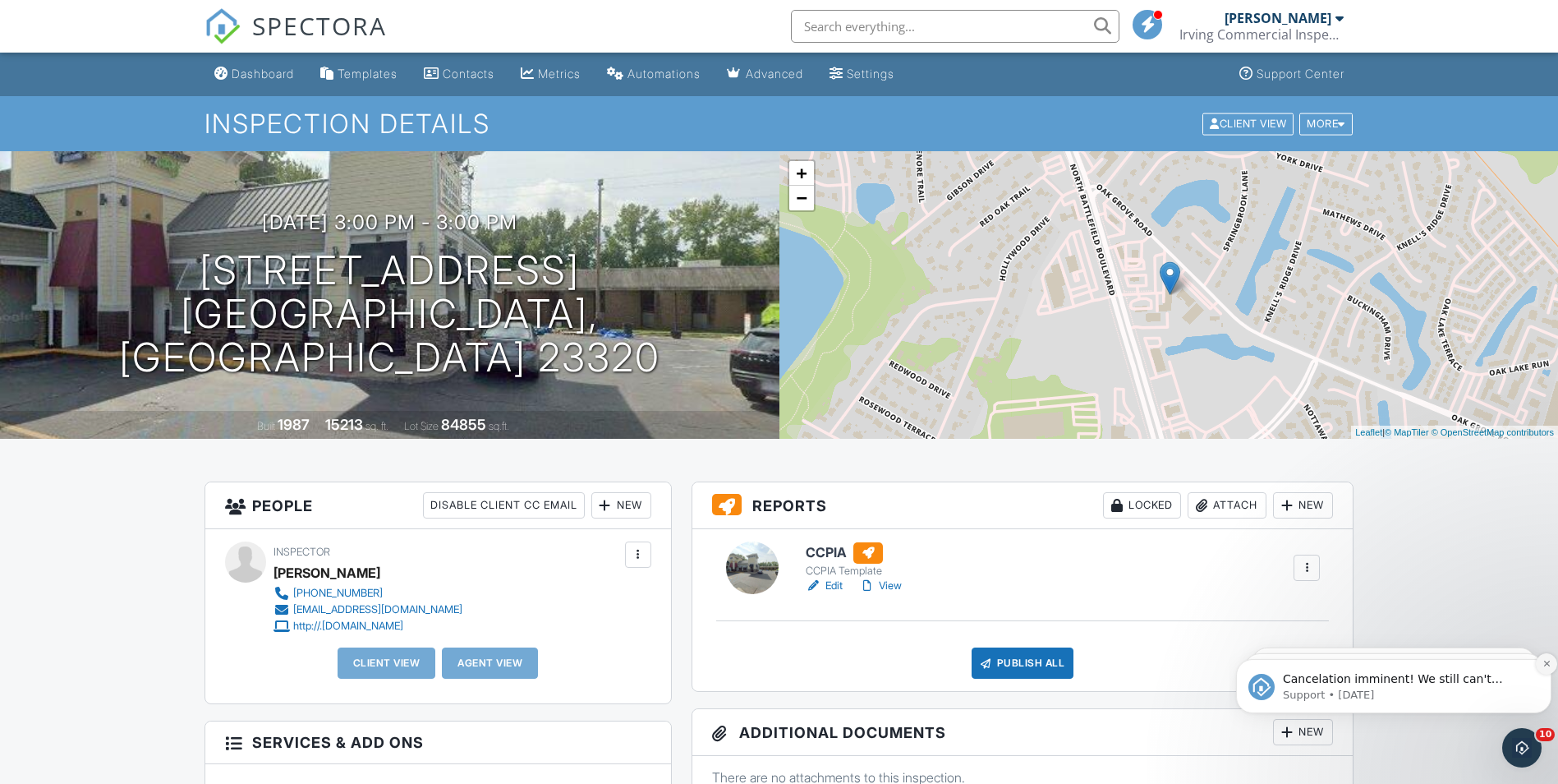
click at [1545, 661] on icon "Dismiss notification" at bounding box center [1548, 663] width 9 height 9
click at [1547, 663] on icon "Dismiss notification" at bounding box center [1548, 663] width 9 height 9
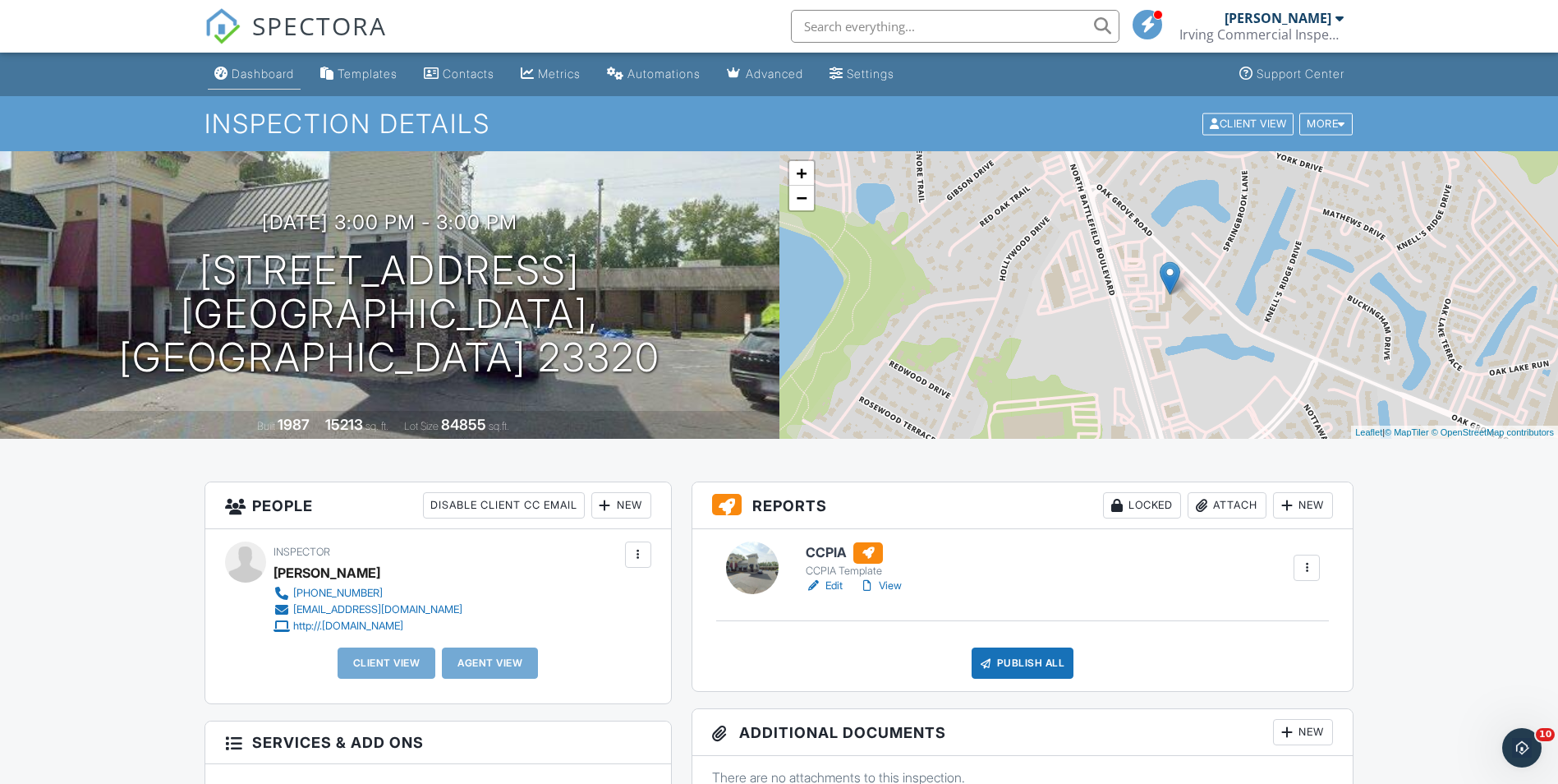
click at [241, 69] on div "Dashboard" at bounding box center [263, 73] width 63 height 14
